Goal: Information Seeking & Learning: Learn about a topic

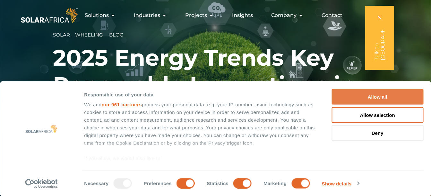
click at [357, 96] on button "Allow all" at bounding box center [377, 97] width 92 height 16
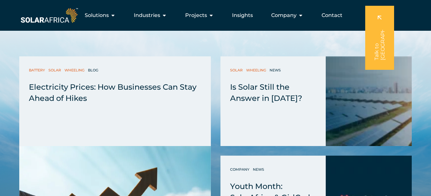
scroll to position [1629, 0]
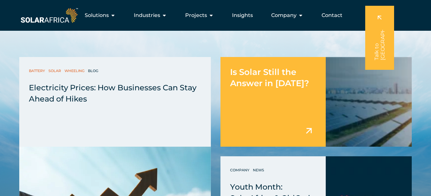
click at [258, 96] on div "Is Solar Still the Answer in [DATE]?" at bounding box center [272, 102] width 105 height 90
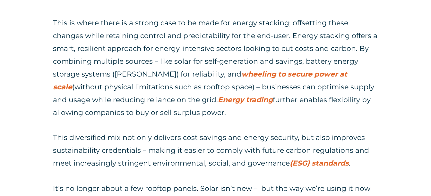
scroll to position [1117, 0]
